Goal: Task Accomplishment & Management: Manage account settings

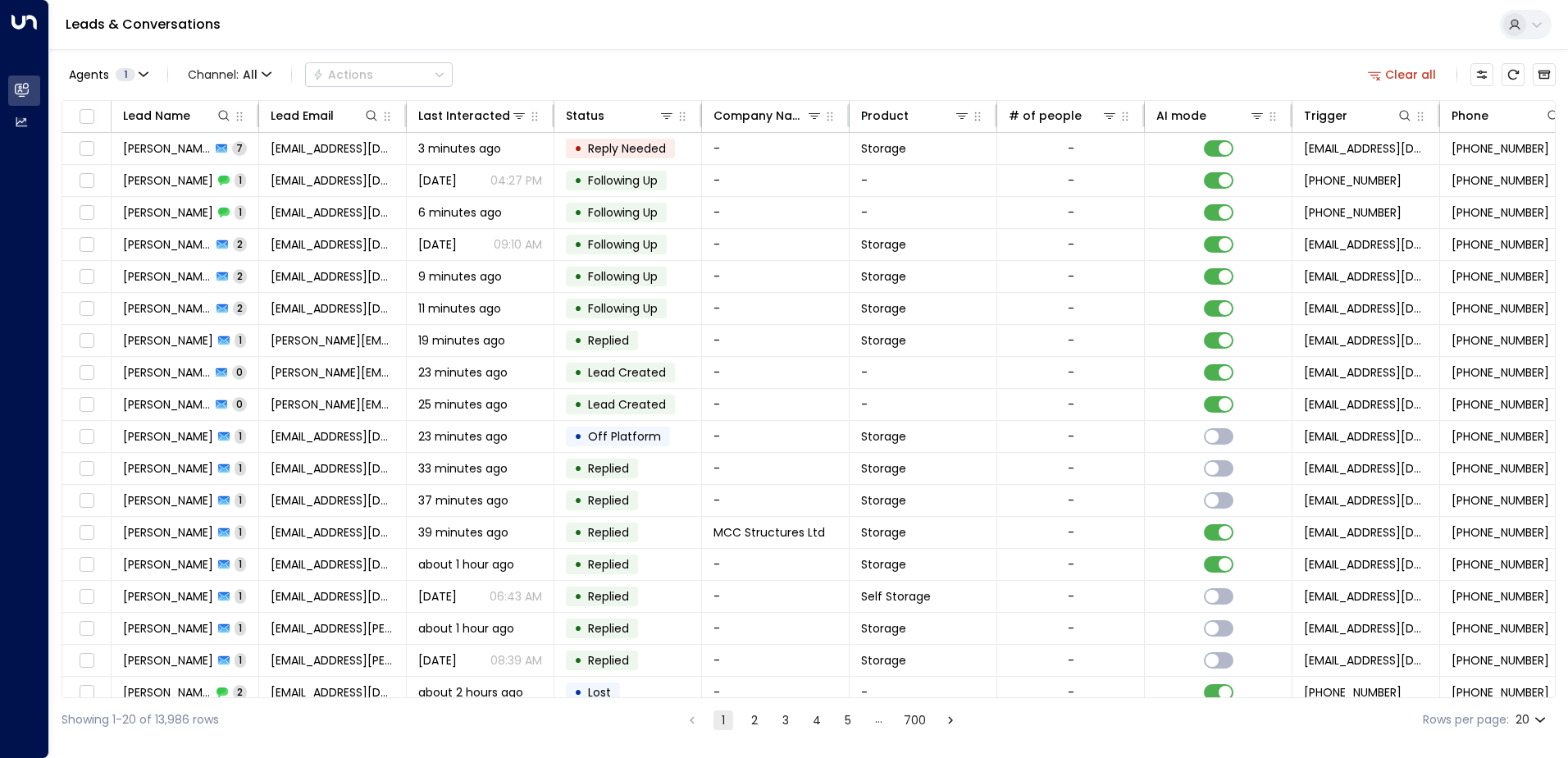
scroll to position [0, 40]
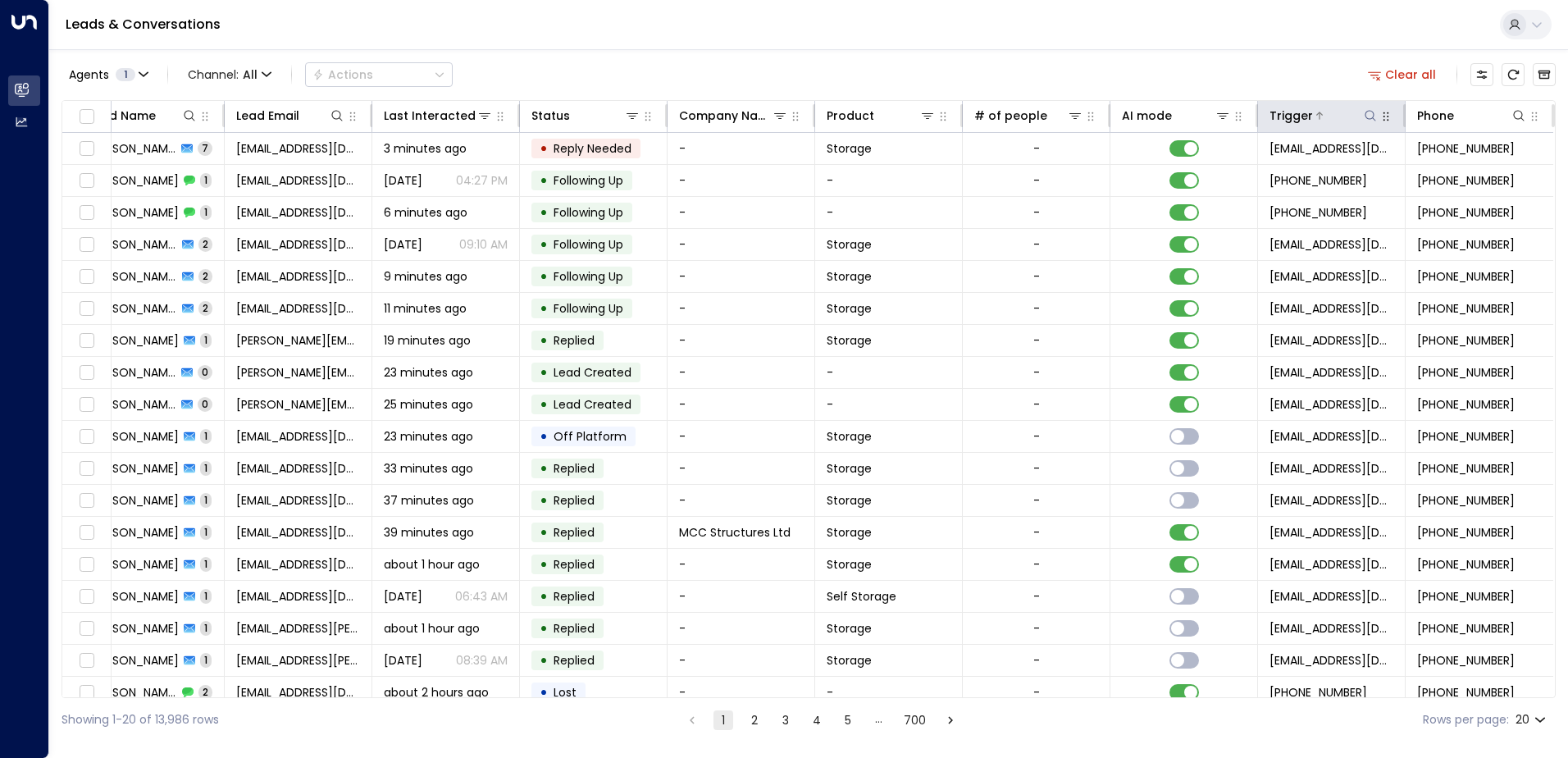
click at [1347, 115] on div at bounding box center [1346, 115] width 66 height 16
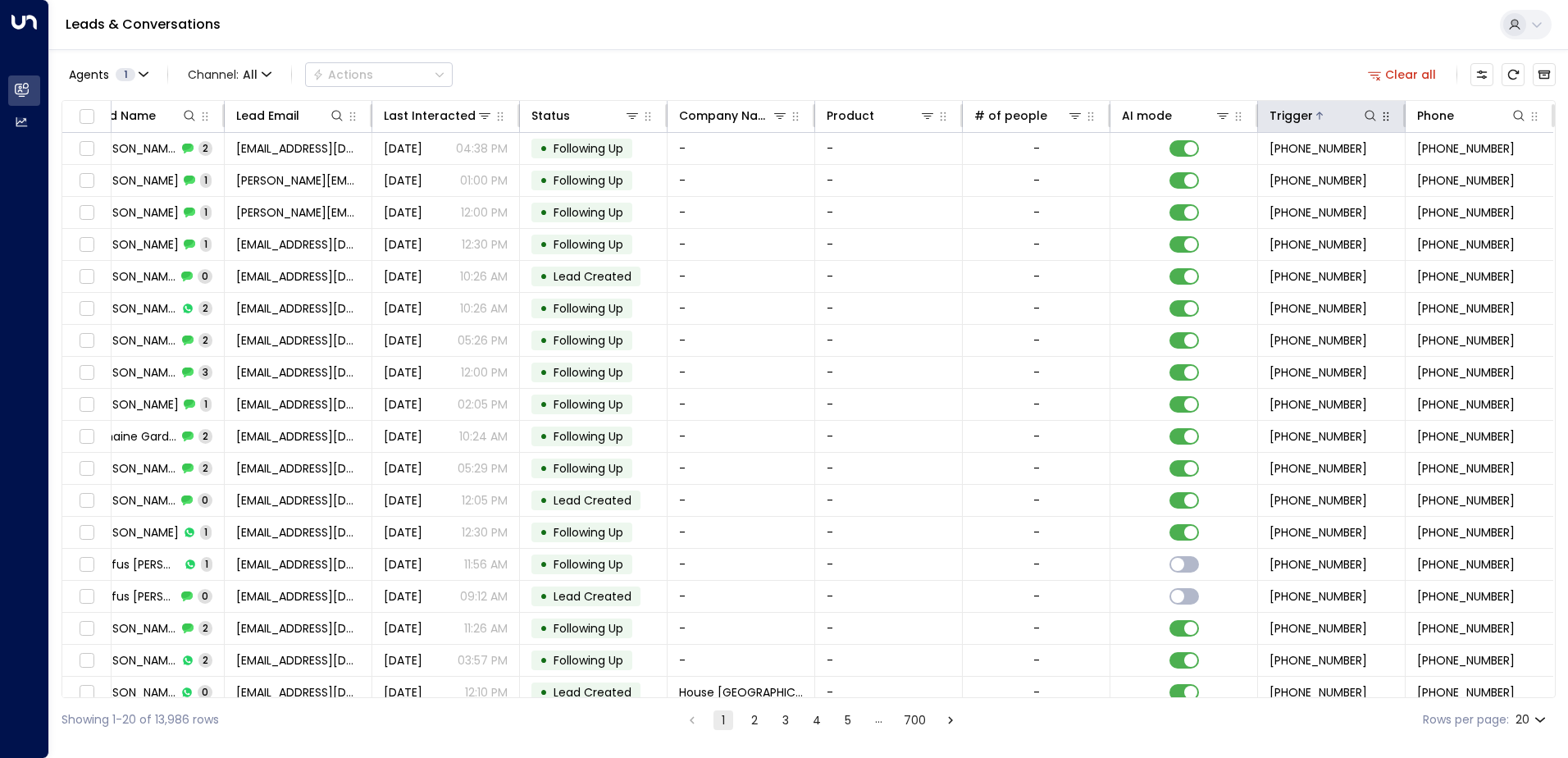
click at [1385, 121] on icon "button" at bounding box center [1386, 117] width 14 height 14
click at [1314, 117] on icon at bounding box center [1319, 116] width 10 height 10
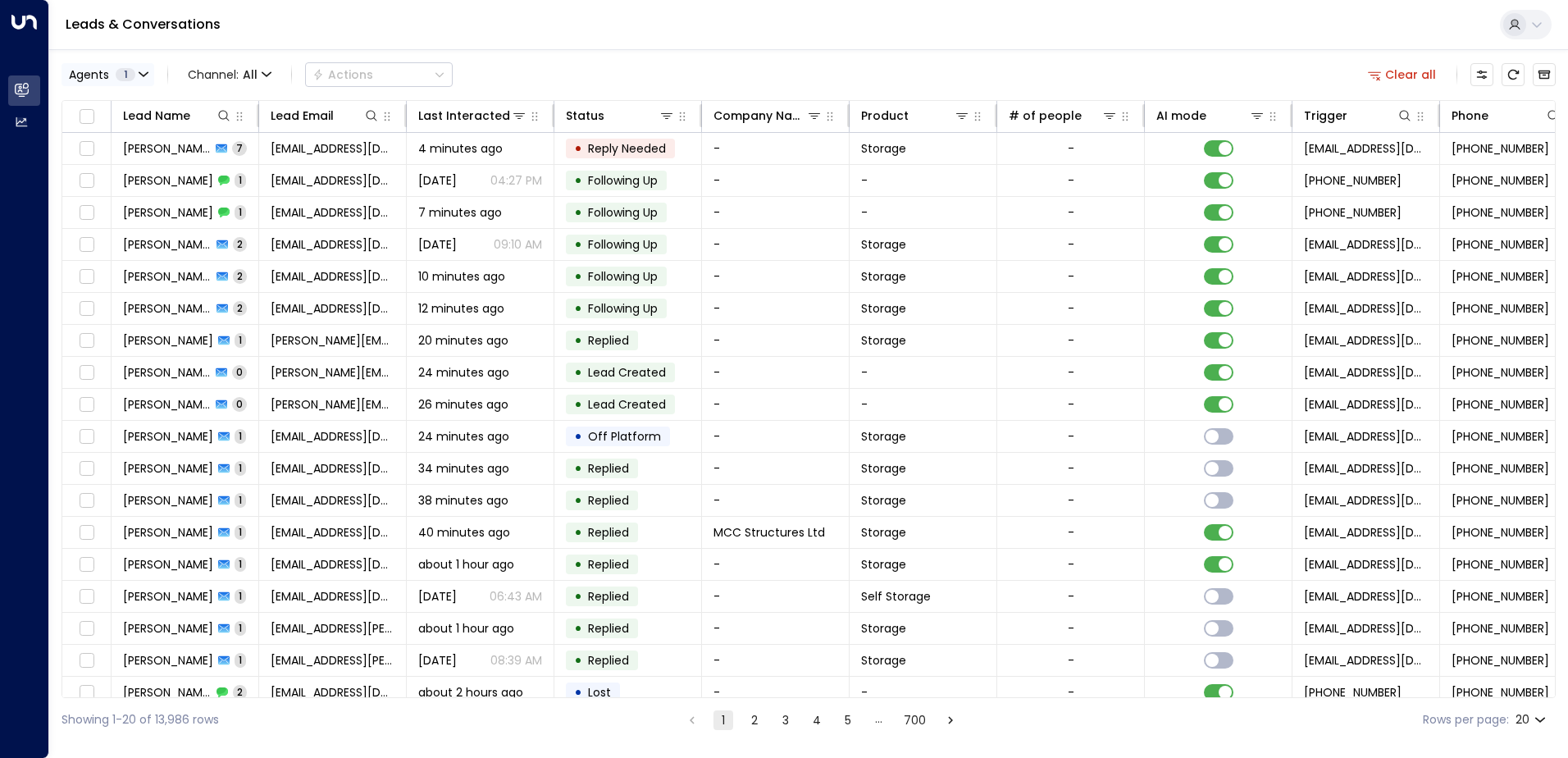
click at [130, 77] on span "1" at bounding box center [125, 75] width 19 height 14
click at [374, 14] on div at bounding box center [784, 379] width 1568 height 758
click at [1412, 73] on button "Clear all" at bounding box center [1402, 74] width 82 height 23
click at [795, 701] on div "Agents 1 Channel: All Actions Lead Name Lead Email Last Interacted Status Compa…" at bounding box center [809, 395] width 1494 height 692
click at [275, 68] on span "Channel: All" at bounding box center [229, 74] width 96 height 23
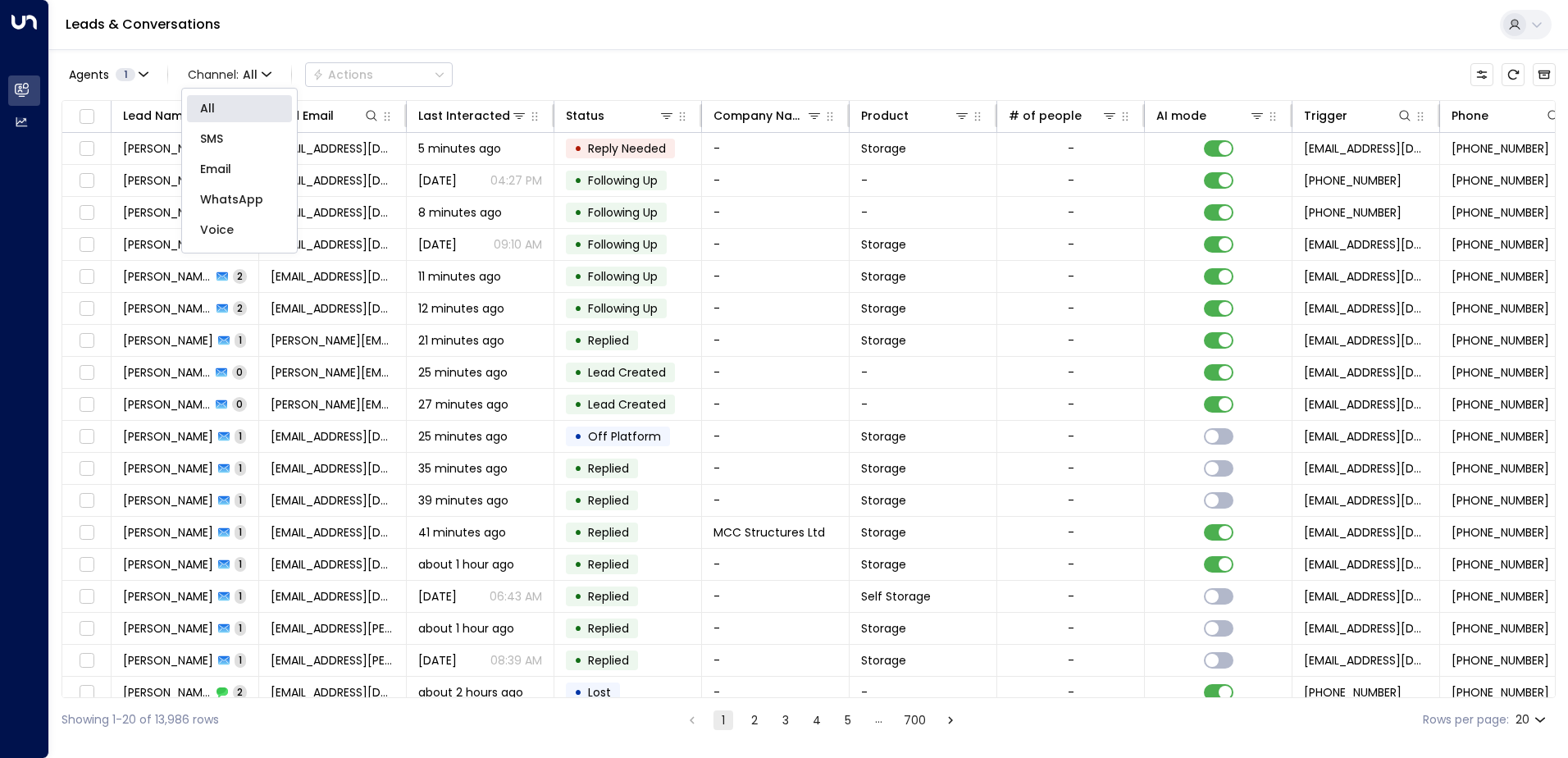
click at [702, 61] on div at bounding box center [784, 379] width 1568 height 758
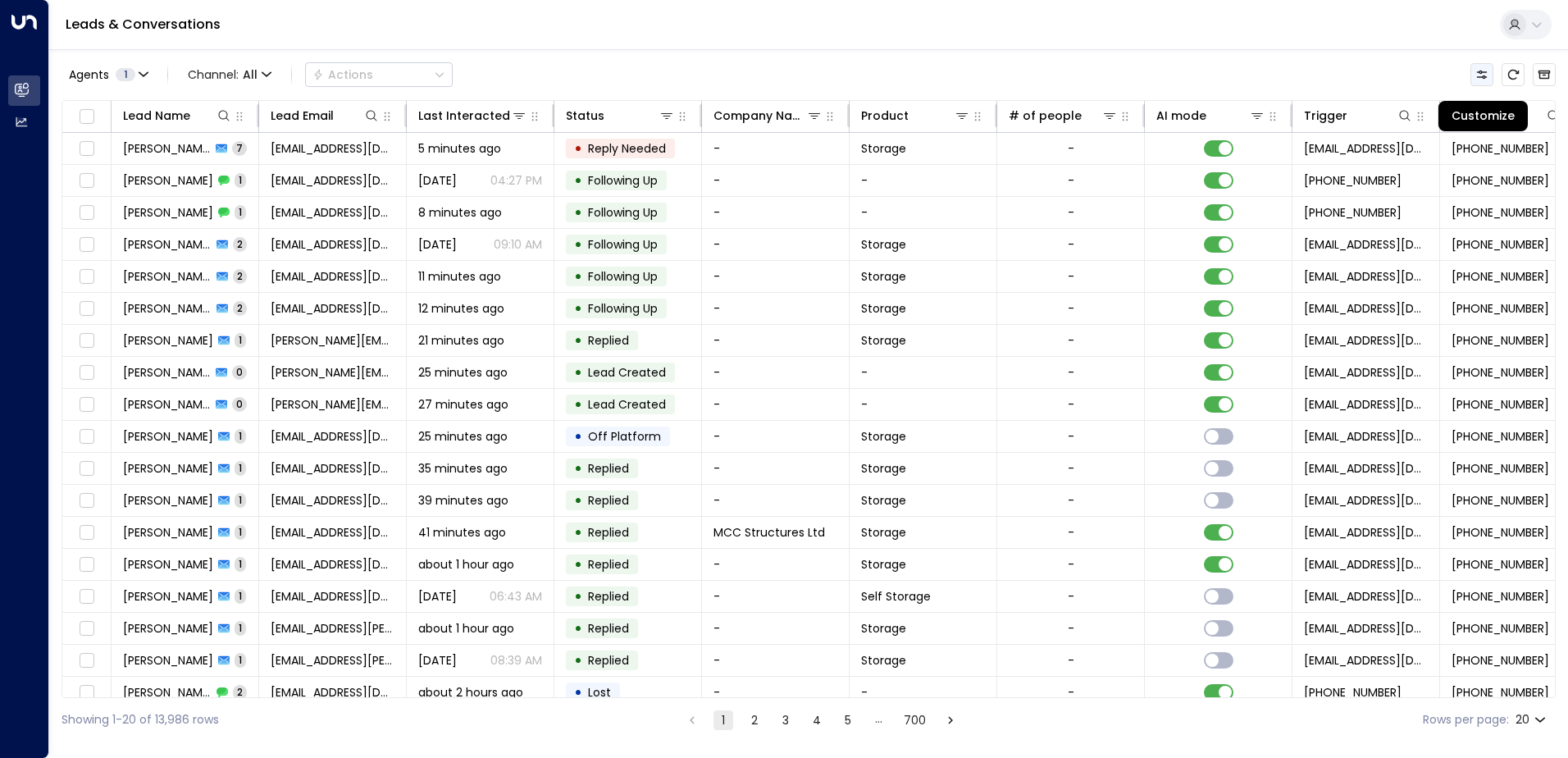
click at [1479, 75] on icon "Customize" at bounding box center [1483, 75] width 14 height 14
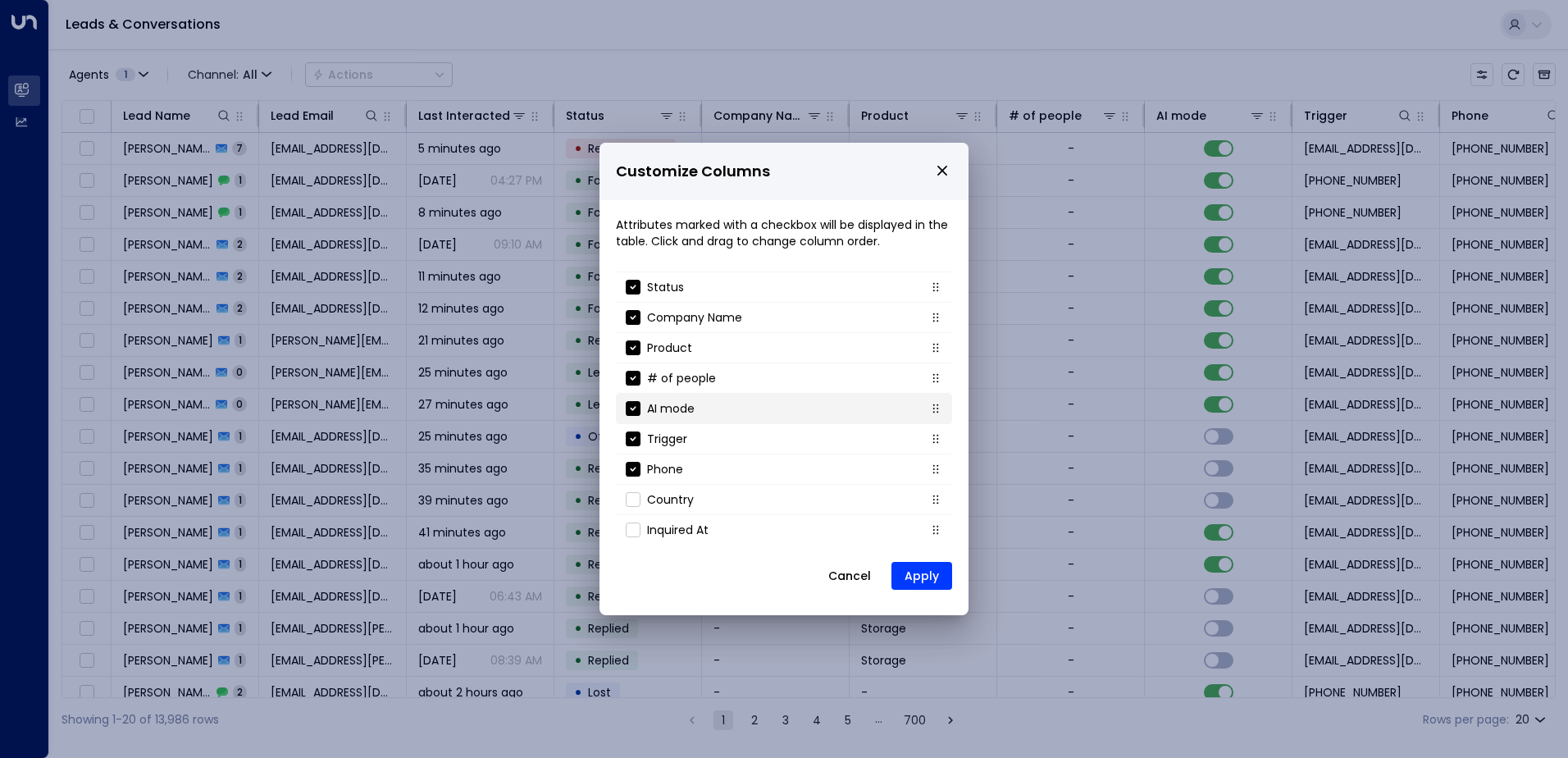
scroll to position [177, 0]
click at [930, 584] on button "Apply" at bounding box center [922, 575] width 61 height 28
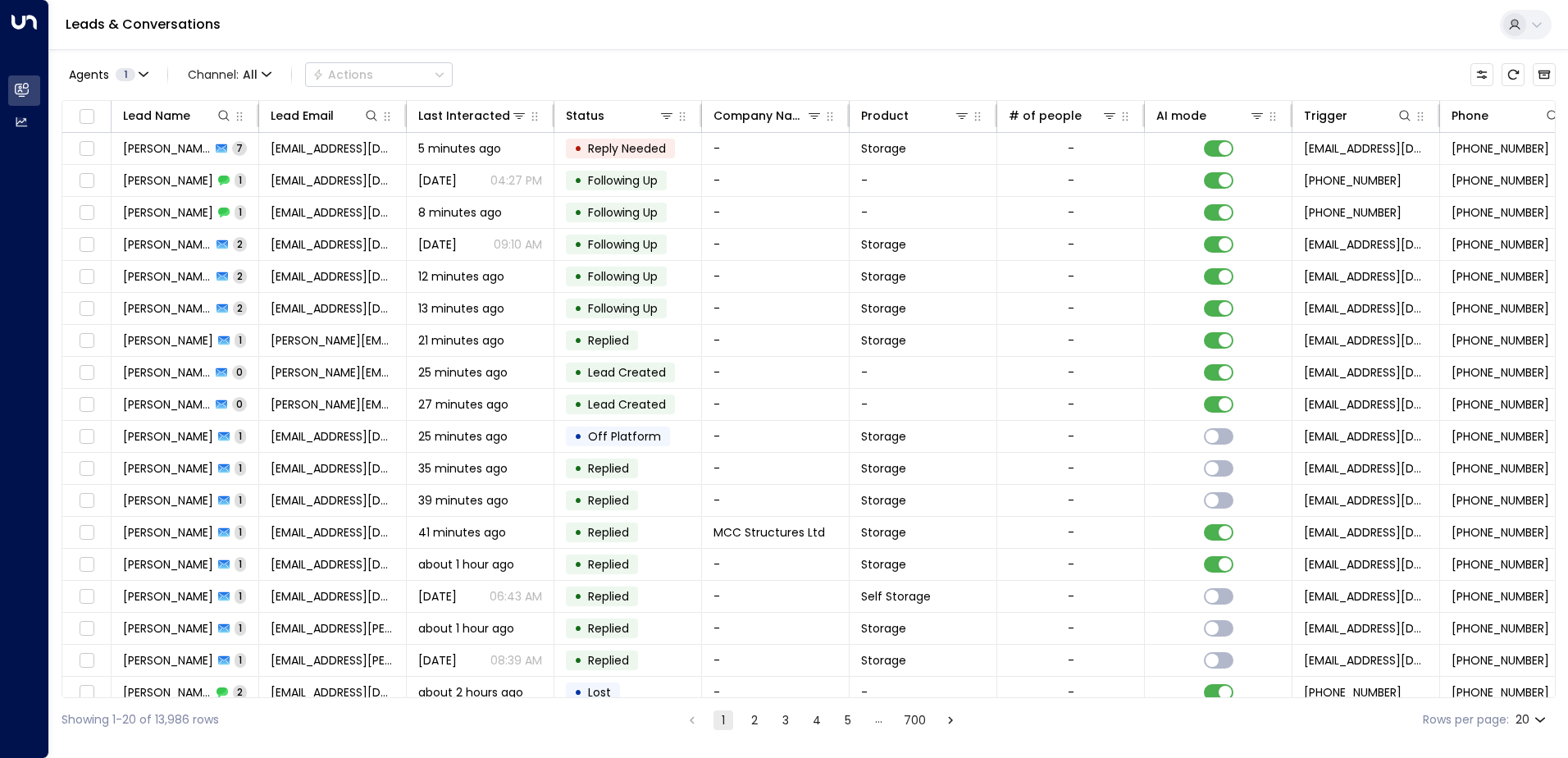
scroll to position [0, 187]
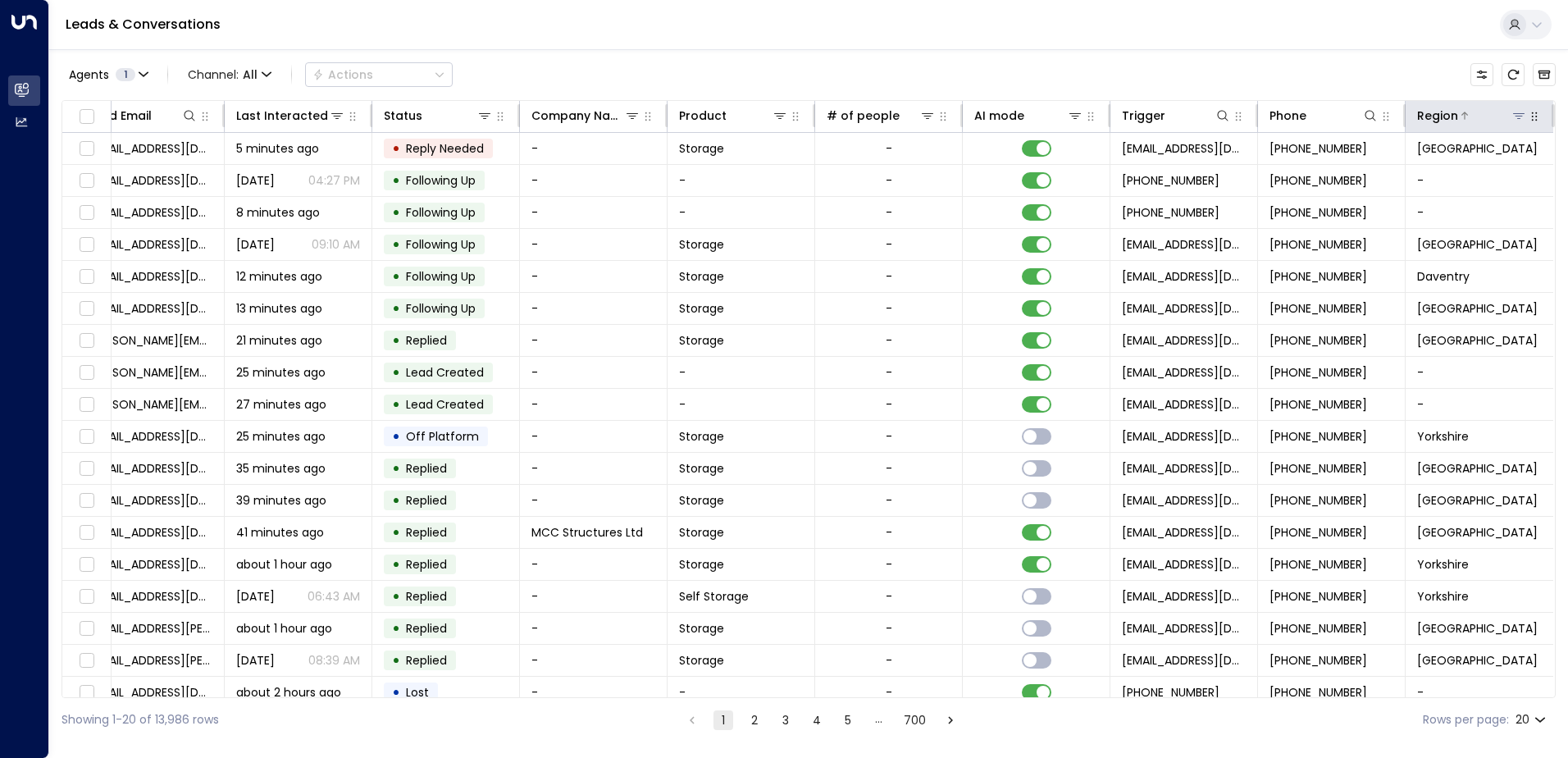
click at [1512, 120] on icon at bounding box center [1519, 116] width 14 height 14
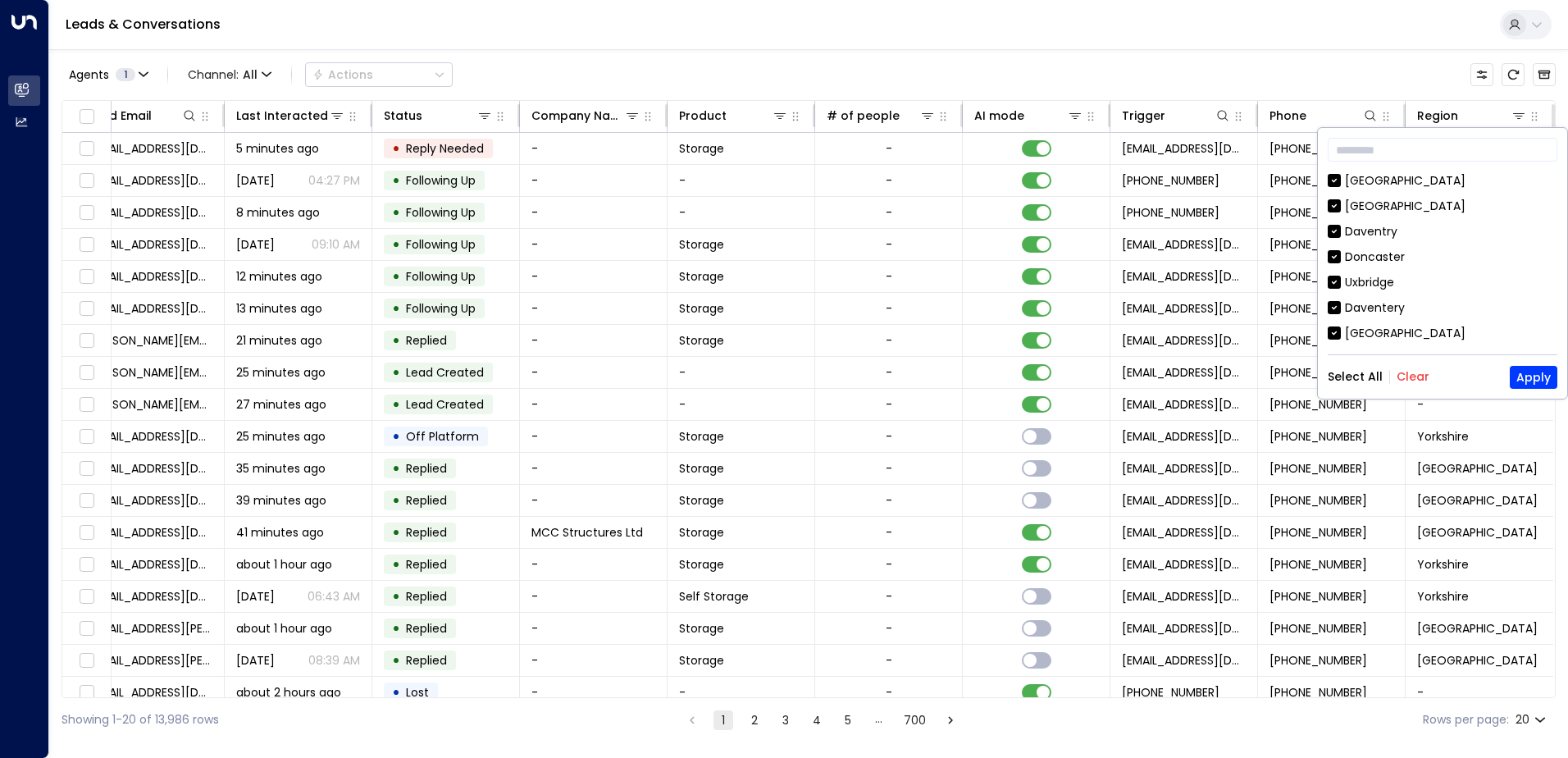
click at [1416, 376] on button "Clear" at bounding box center [1412, 377] width 33 height 14
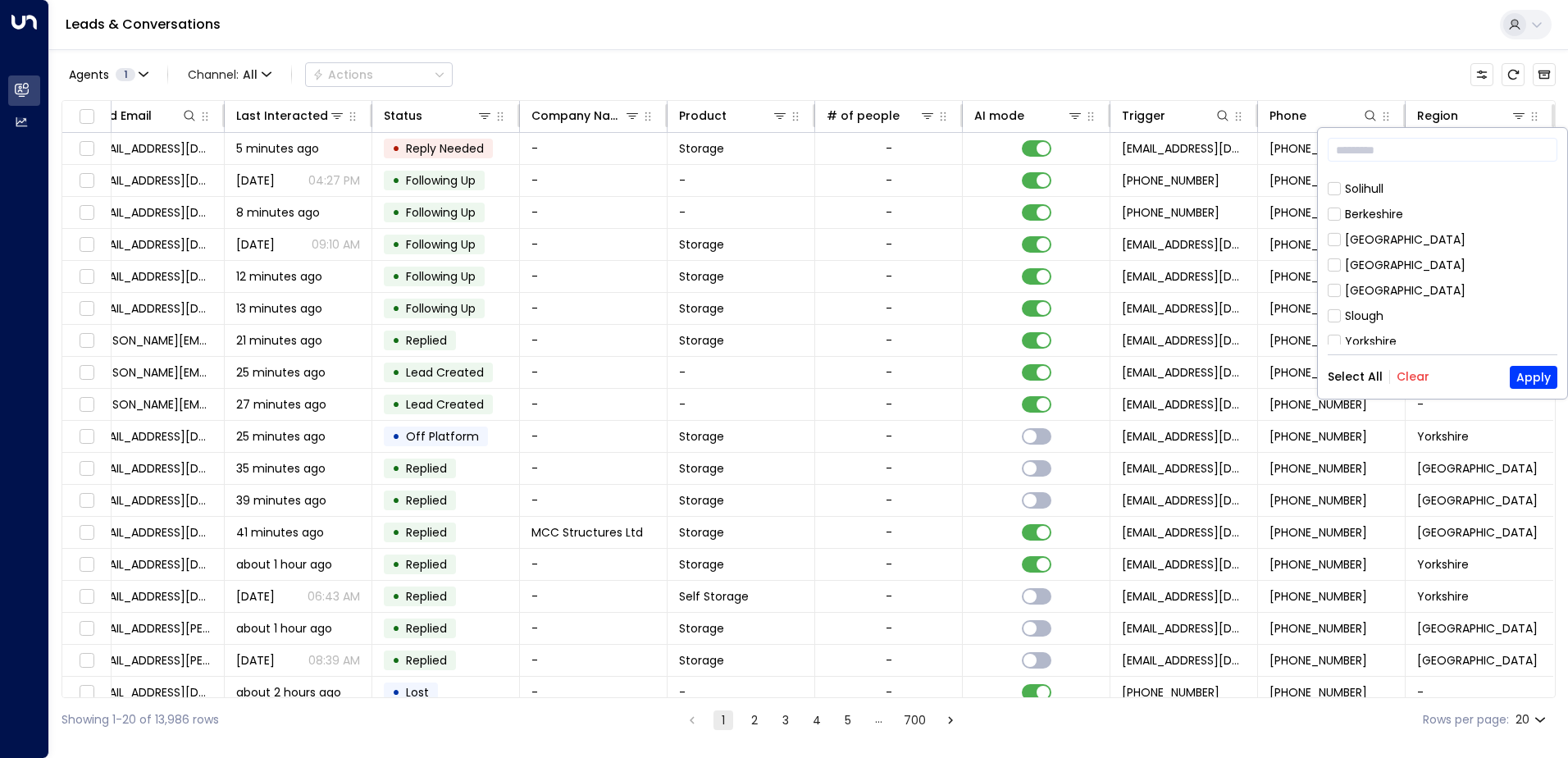
scroll to position [252, 0]
click at [1527, 377] on button "Apply" at bounding box center [1533, 377] width 47 height 23
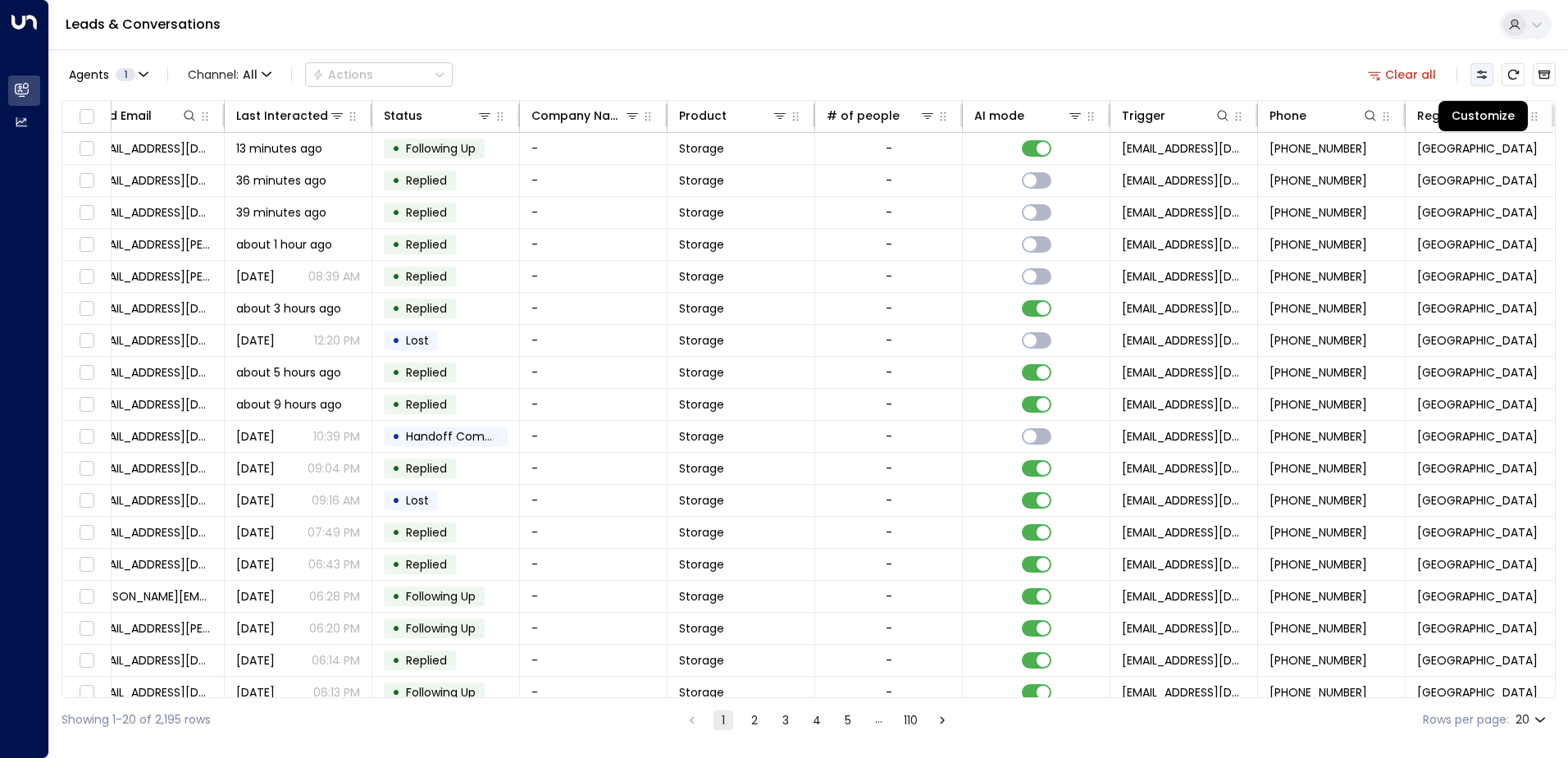
click at [1485, 71] on icon "Customize" at bounding box center [1483, 75] width 14 height 14
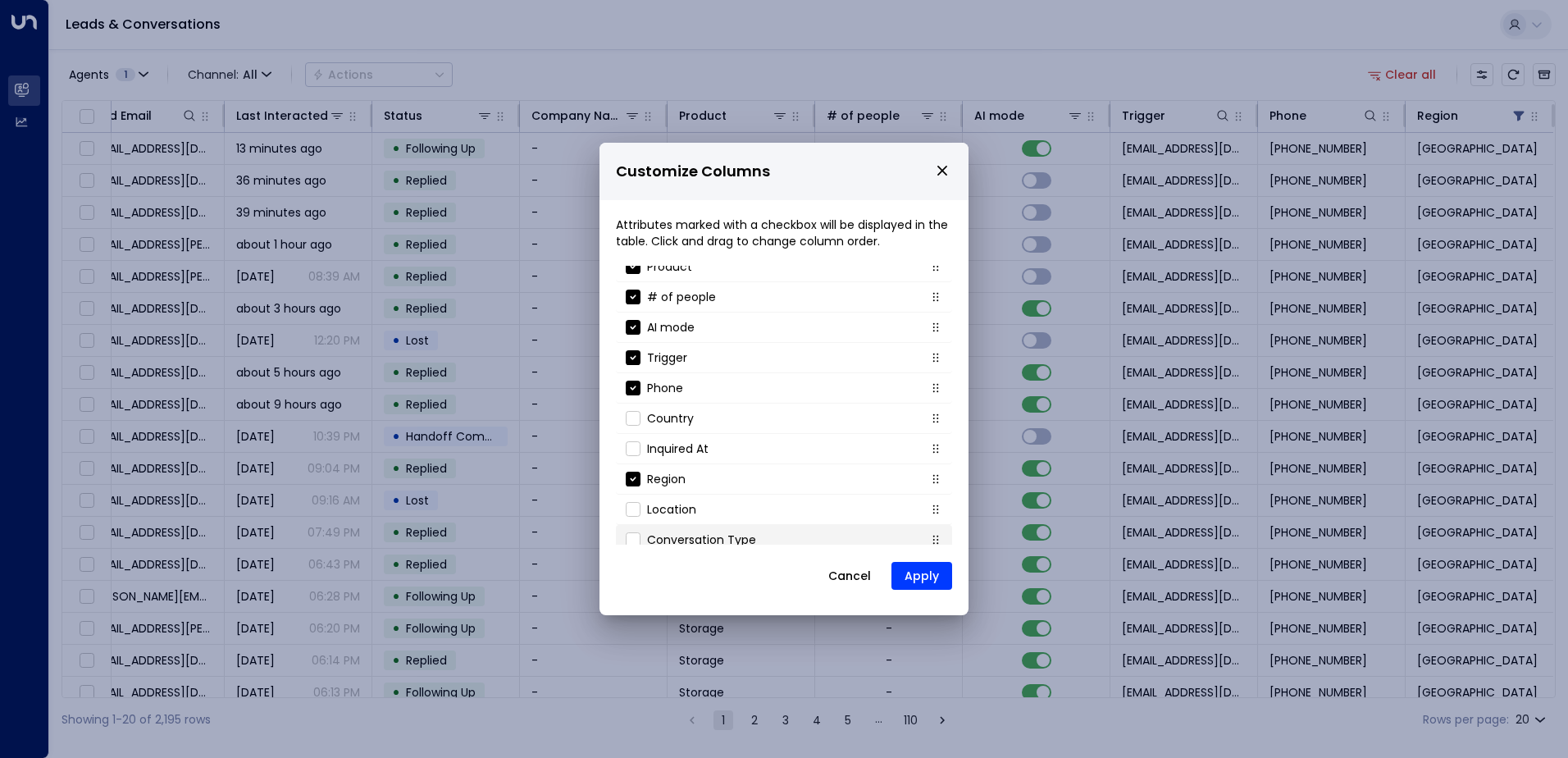
scroll to position [177, 0]
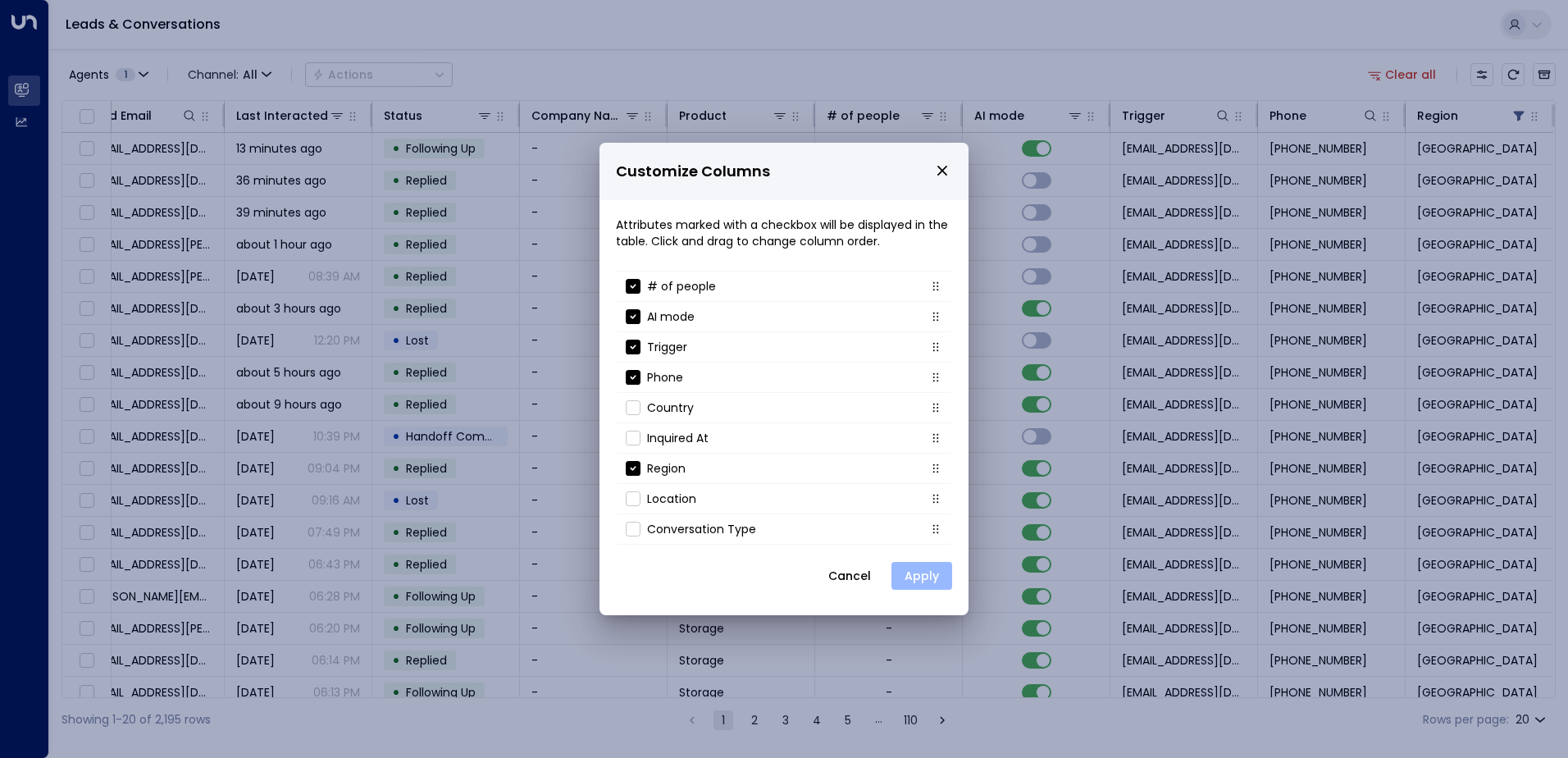
click at [930, 581] on button "Apply" at bounding box center [922, 575] width 61 height 28
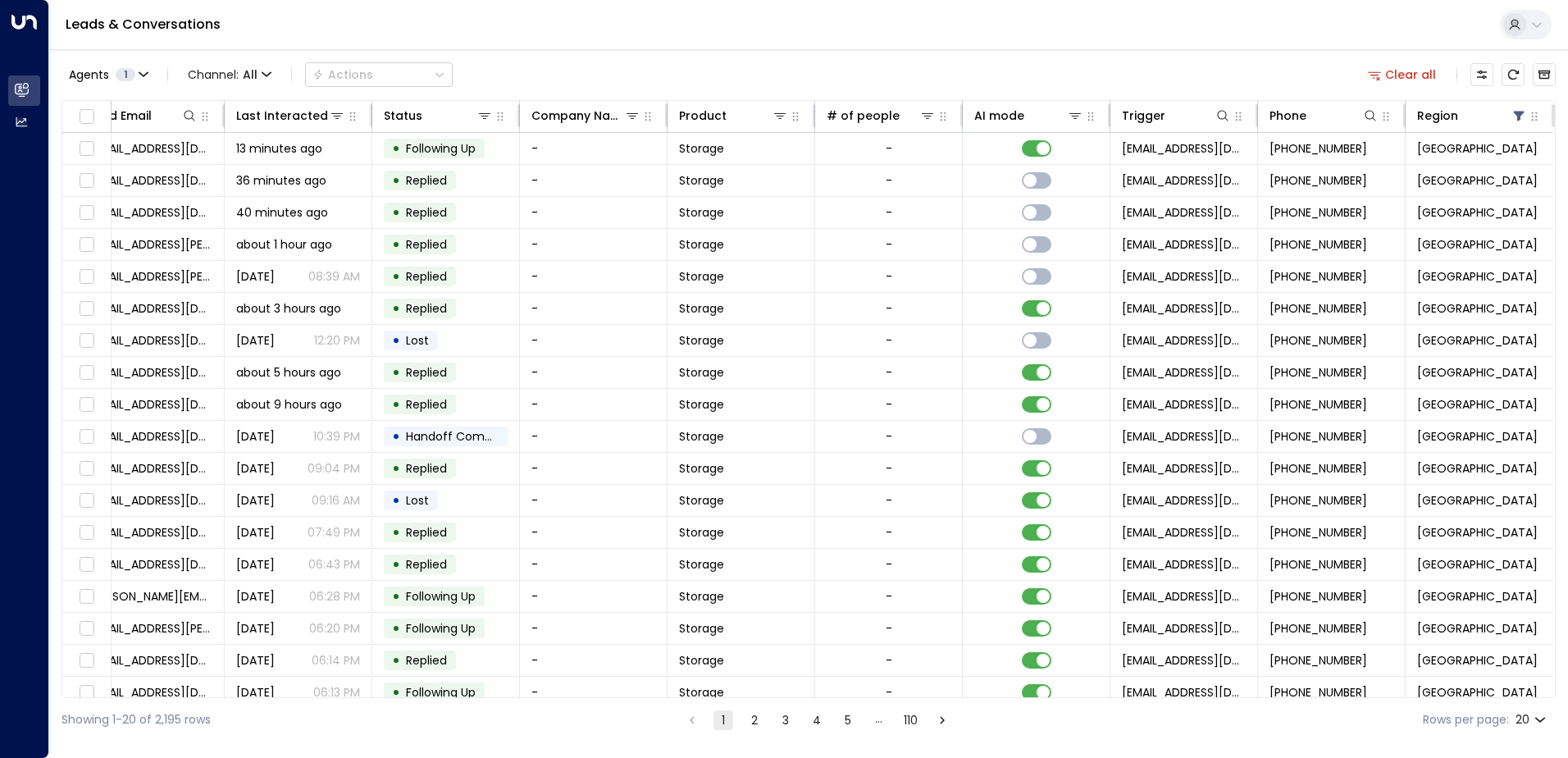
scroll to position [0, 0]
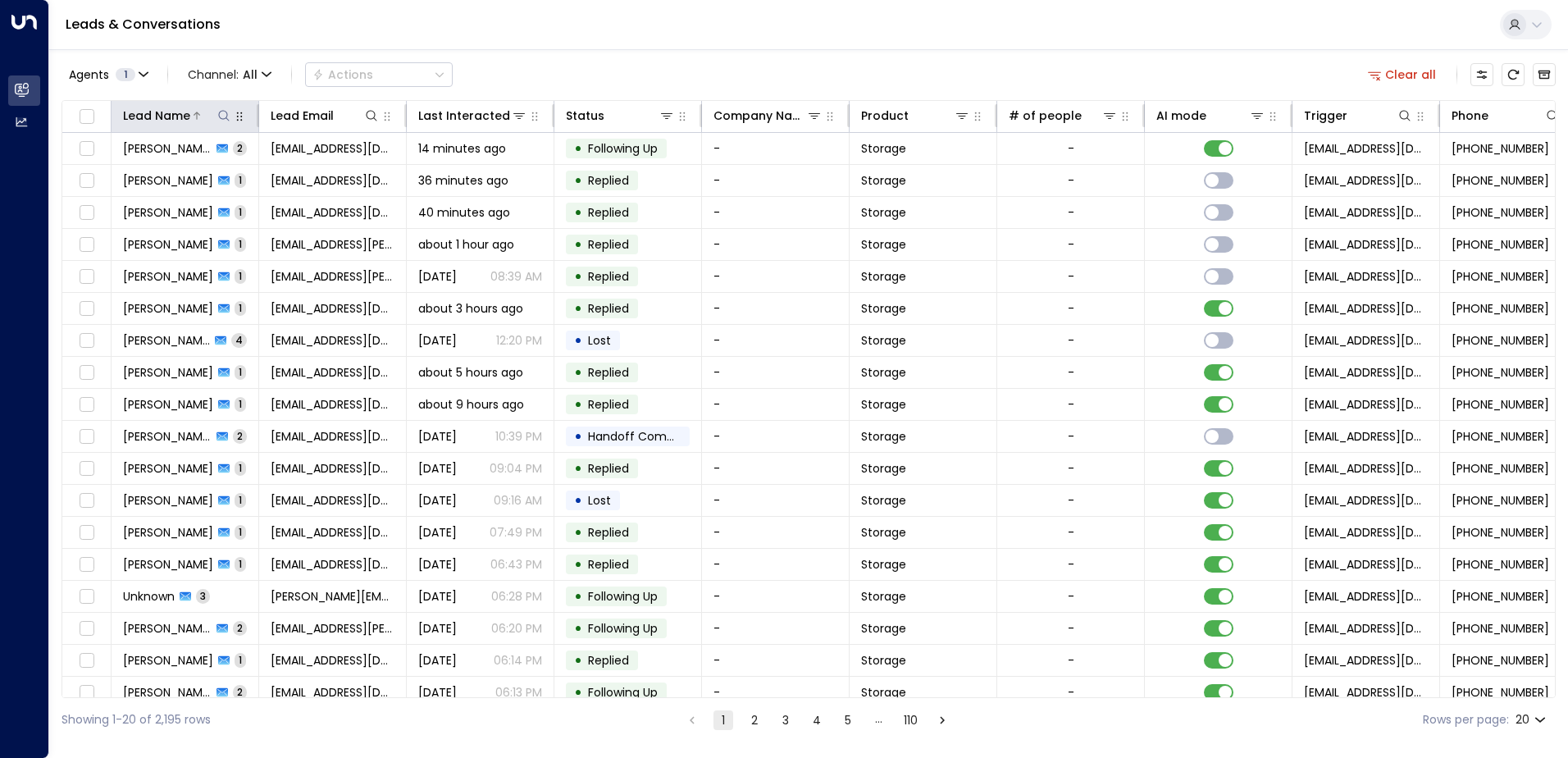
click at [225, 124] on div "Lead Name" at bounding box center [178, 115] width 109 height 19
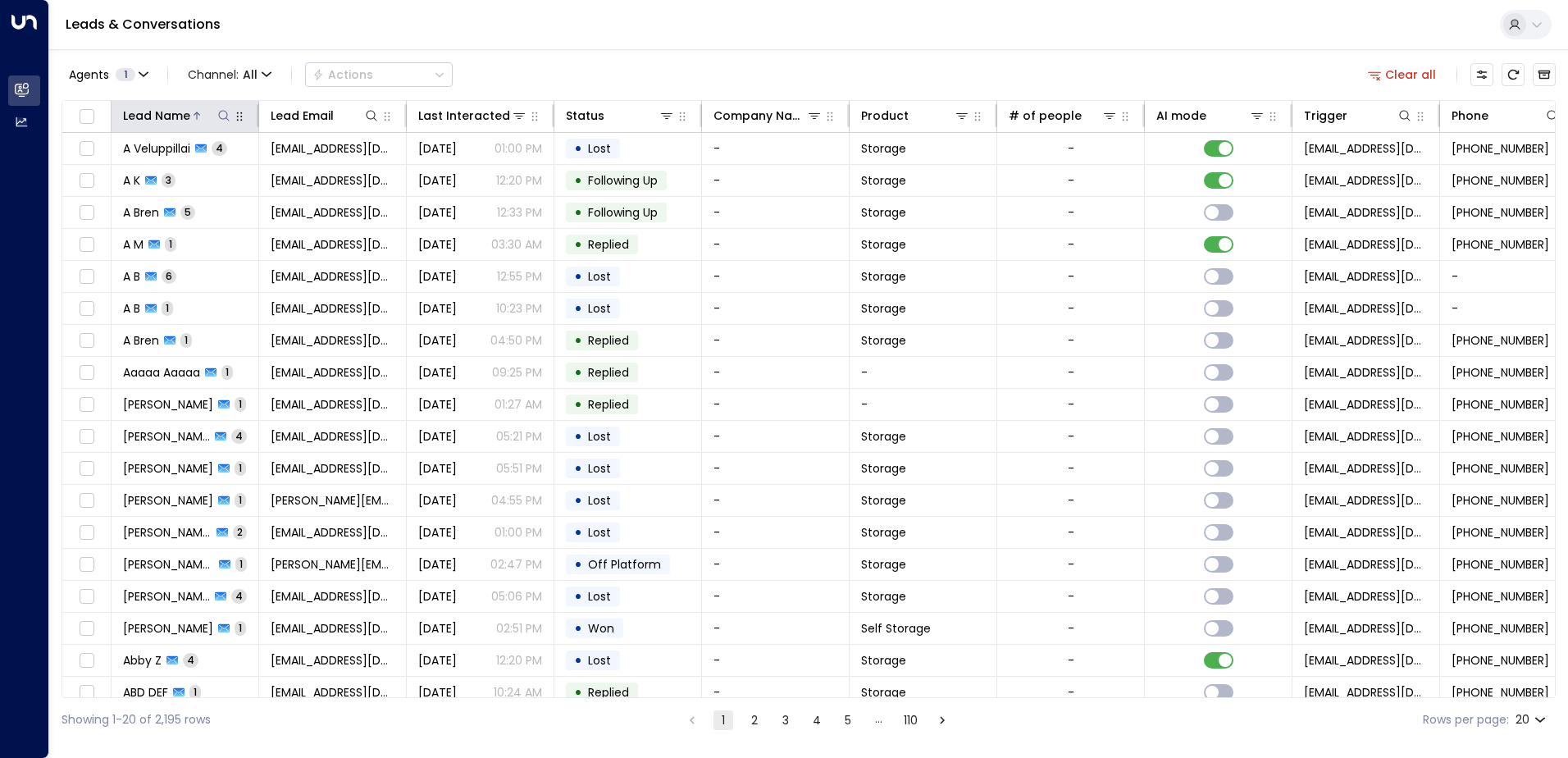
click at [229, 112] on icon at bounding box center [224, 116] width 14 height 14
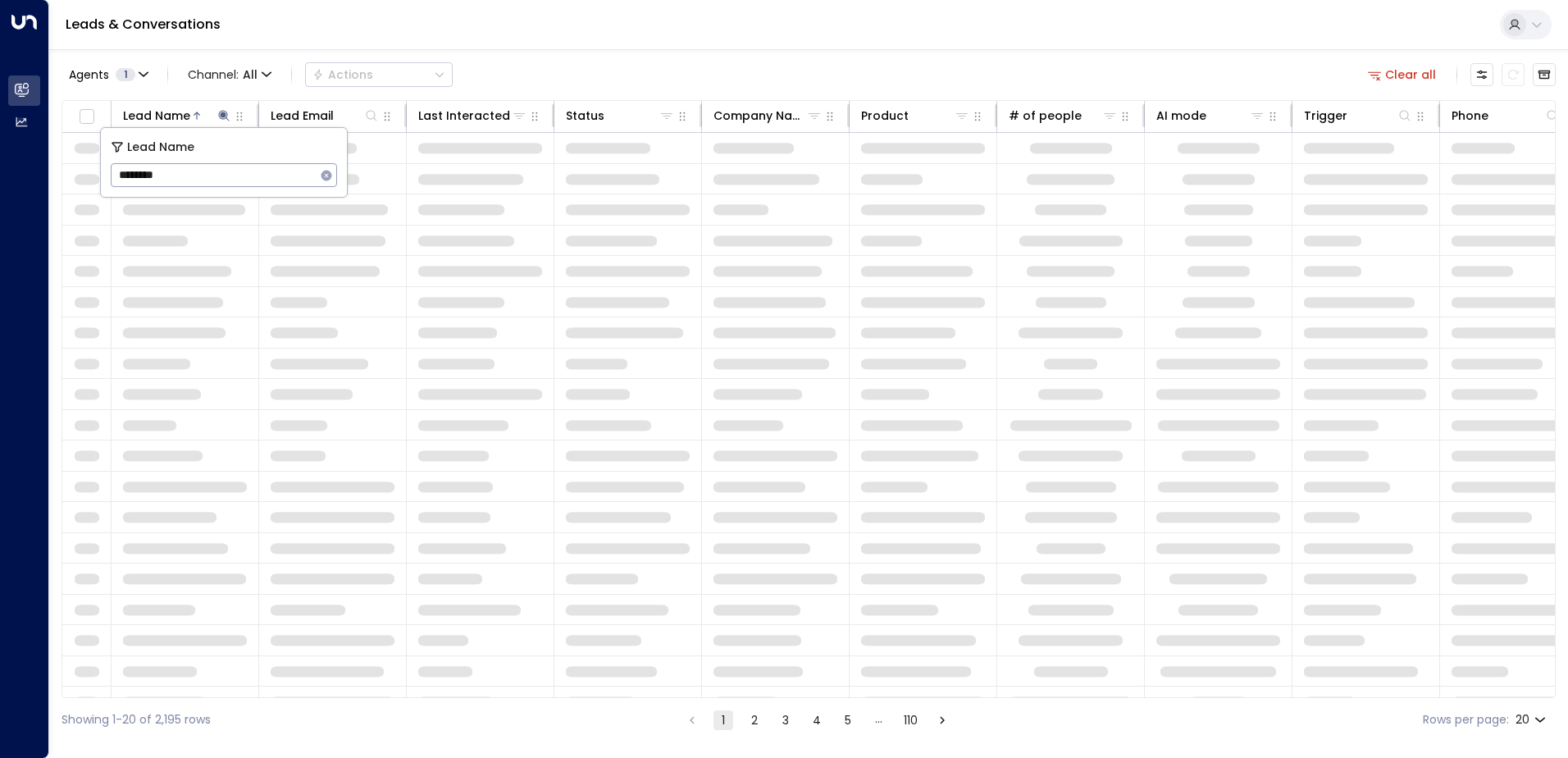
type input "*********"
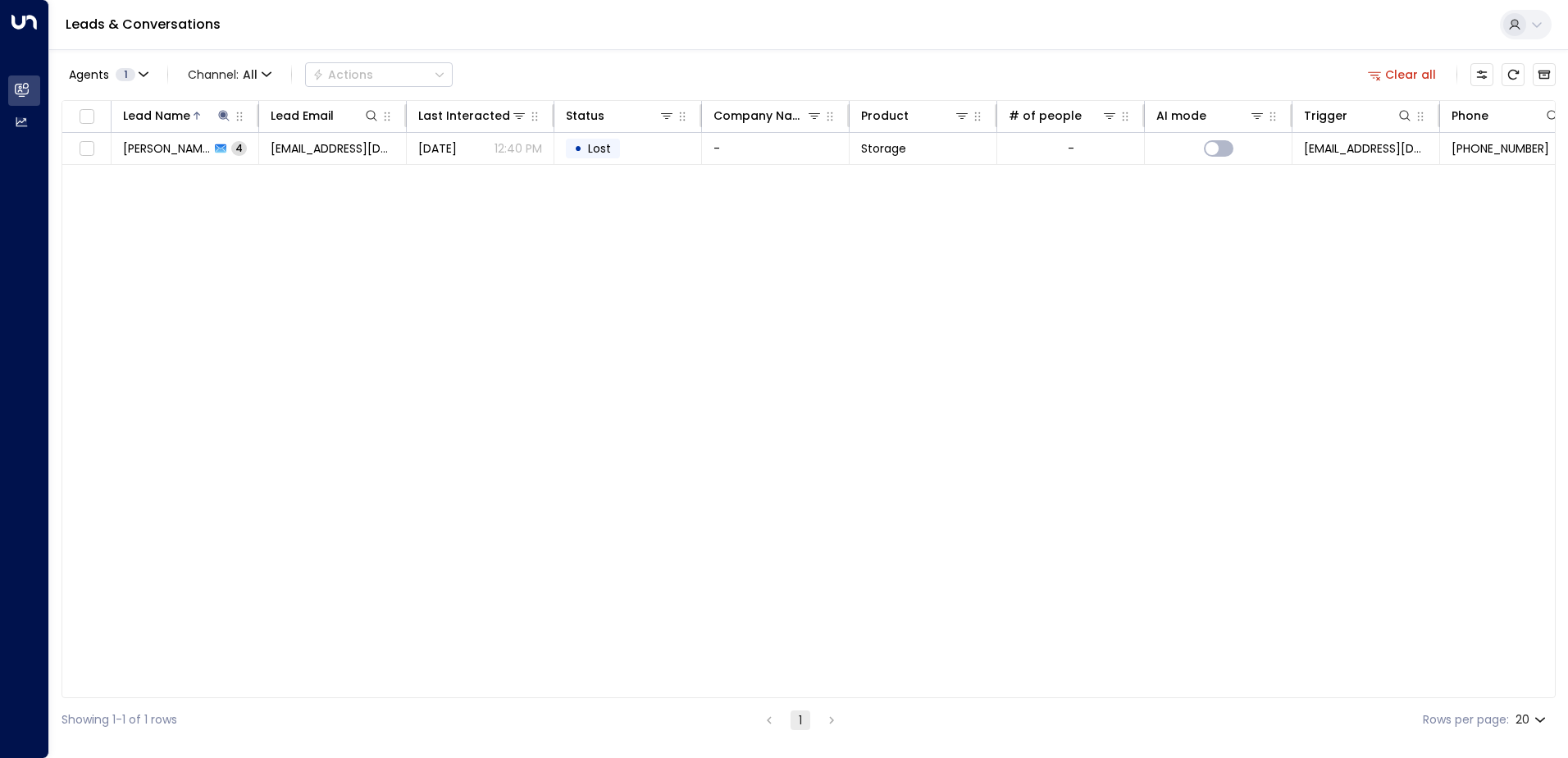
click at [507, 219] on div "Lead Name Lead Email Last Interacted Status Company Name Product # of people AI…" at bounding box center [809, 398] width 1494 height 597
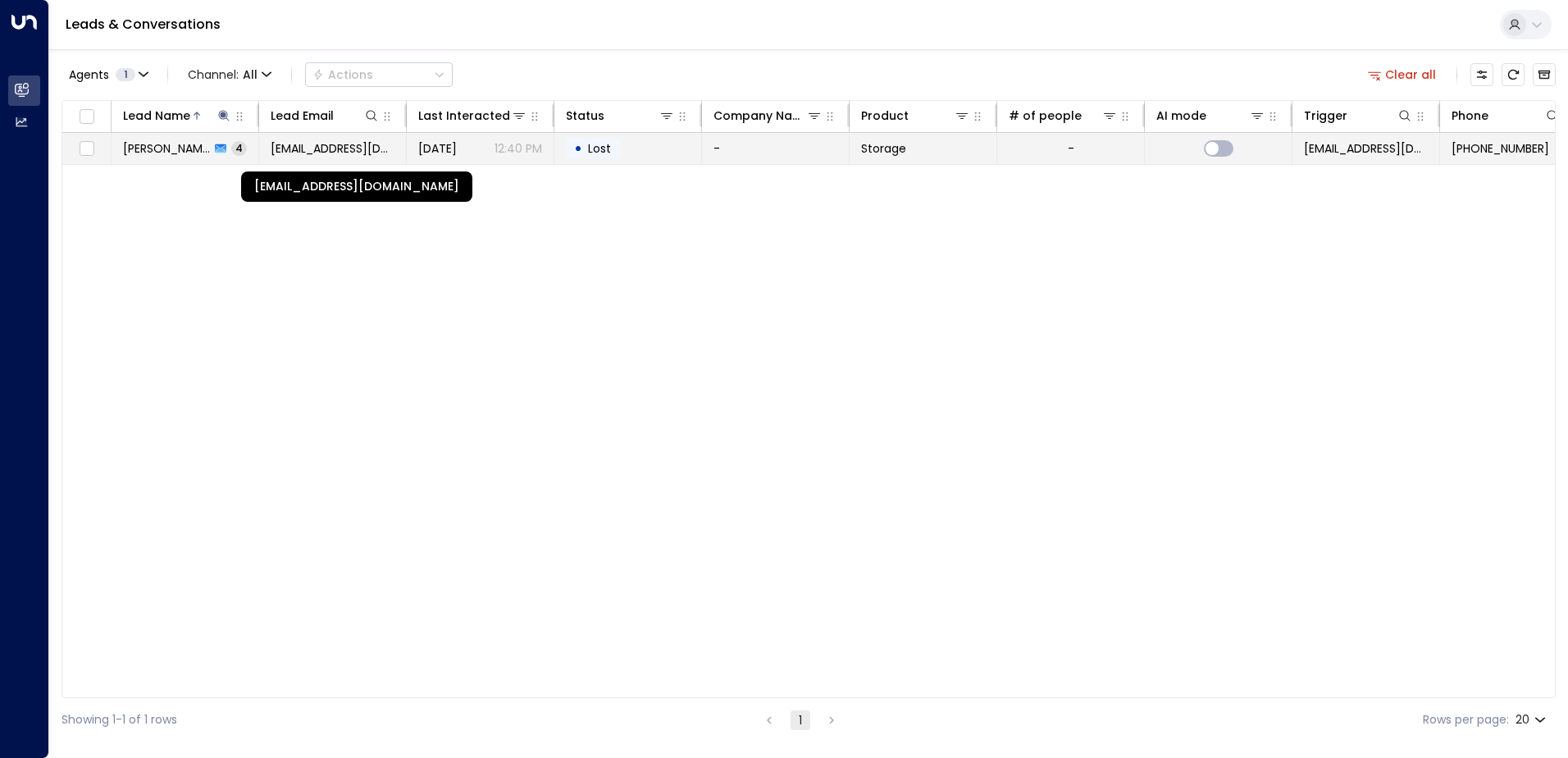
click at [345, 148] on span "[EMAIL_ADDRESS][DOMAIN_NAME]" at bounding box center [332, 148] width 124 height 16
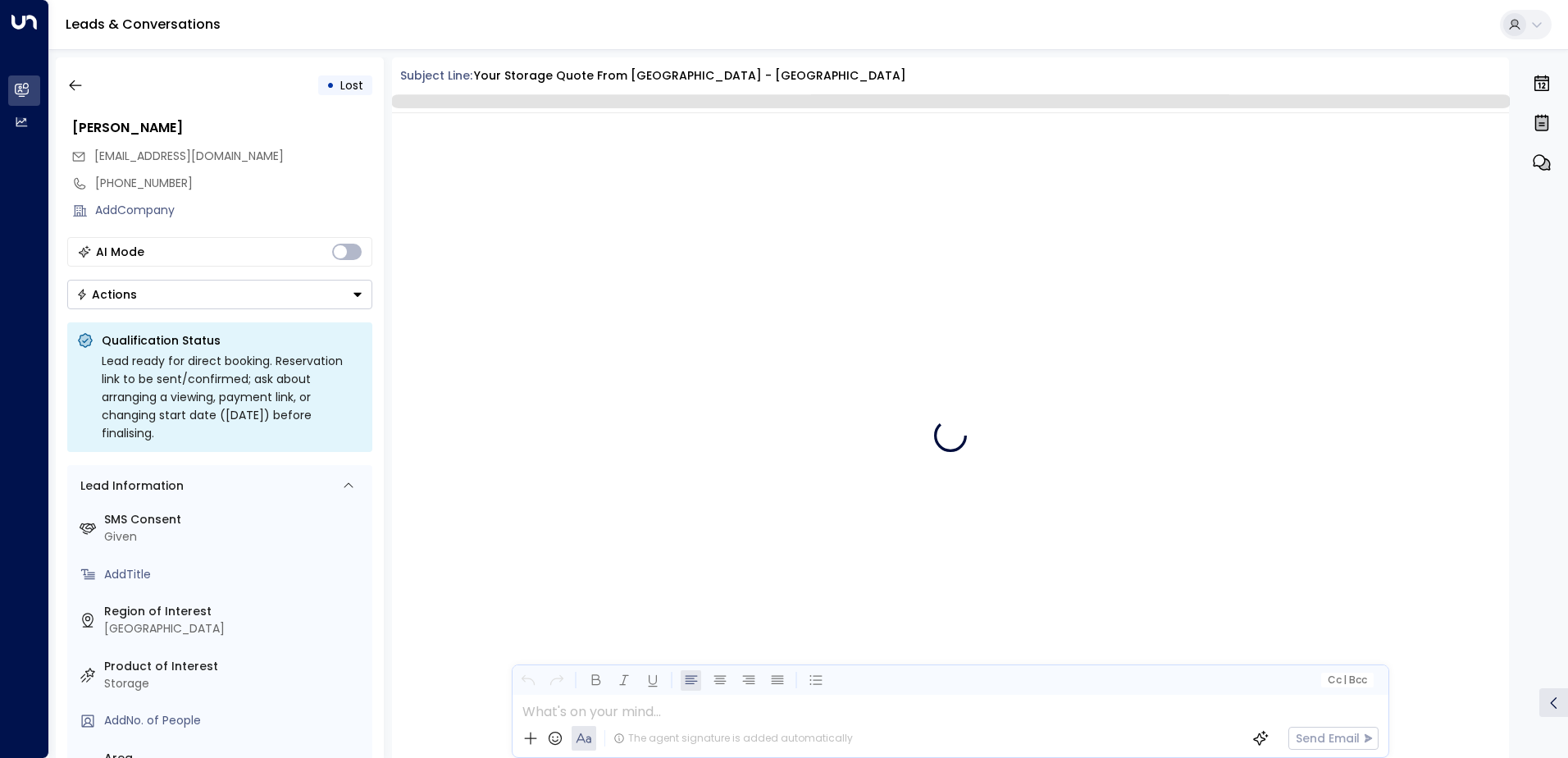
scroll to position [3390, 0]
